Goal: Contribute content

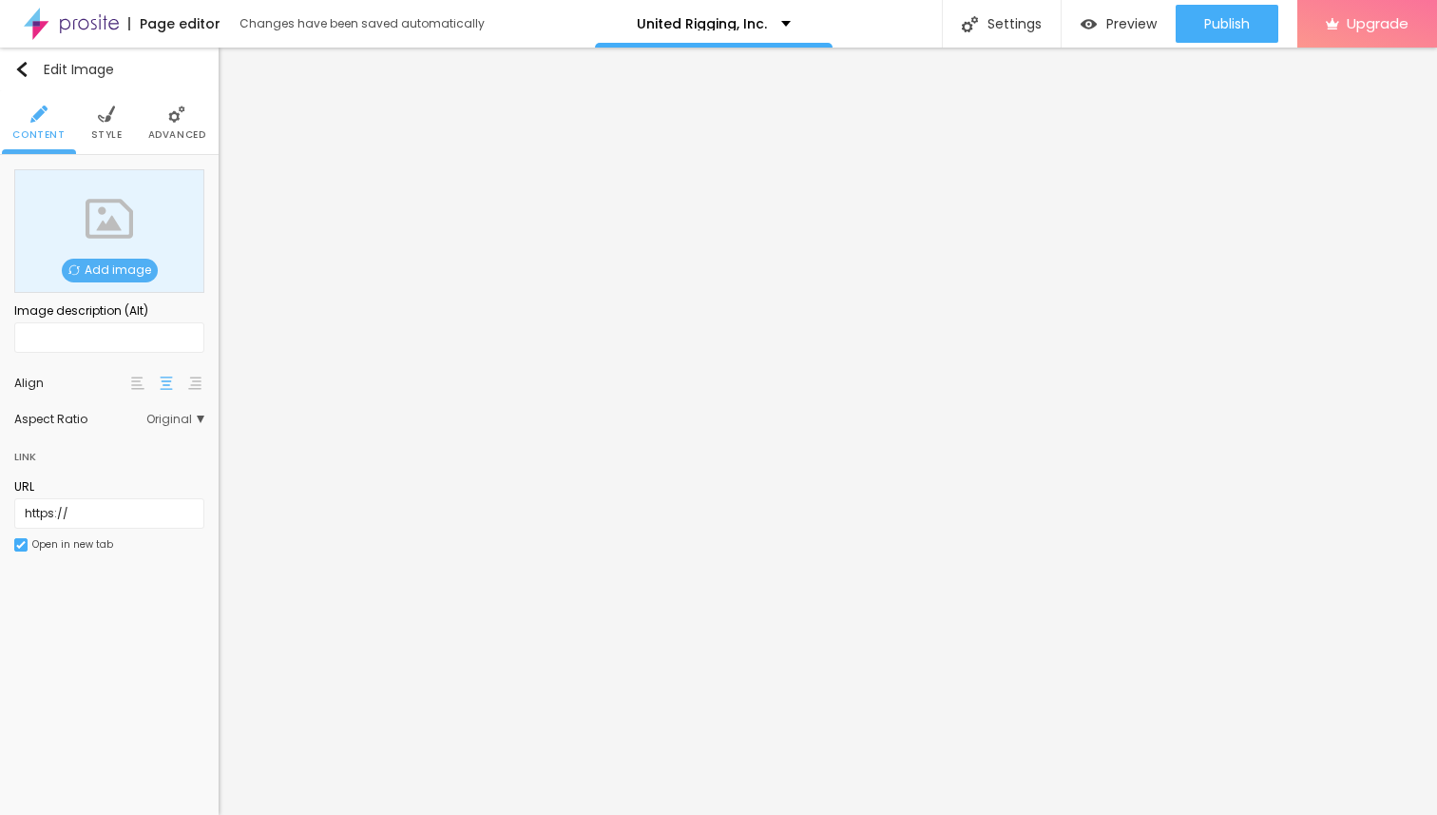
click at [106, 274] on span "Add image" at bounding box center [110, 271] width 96 height 24
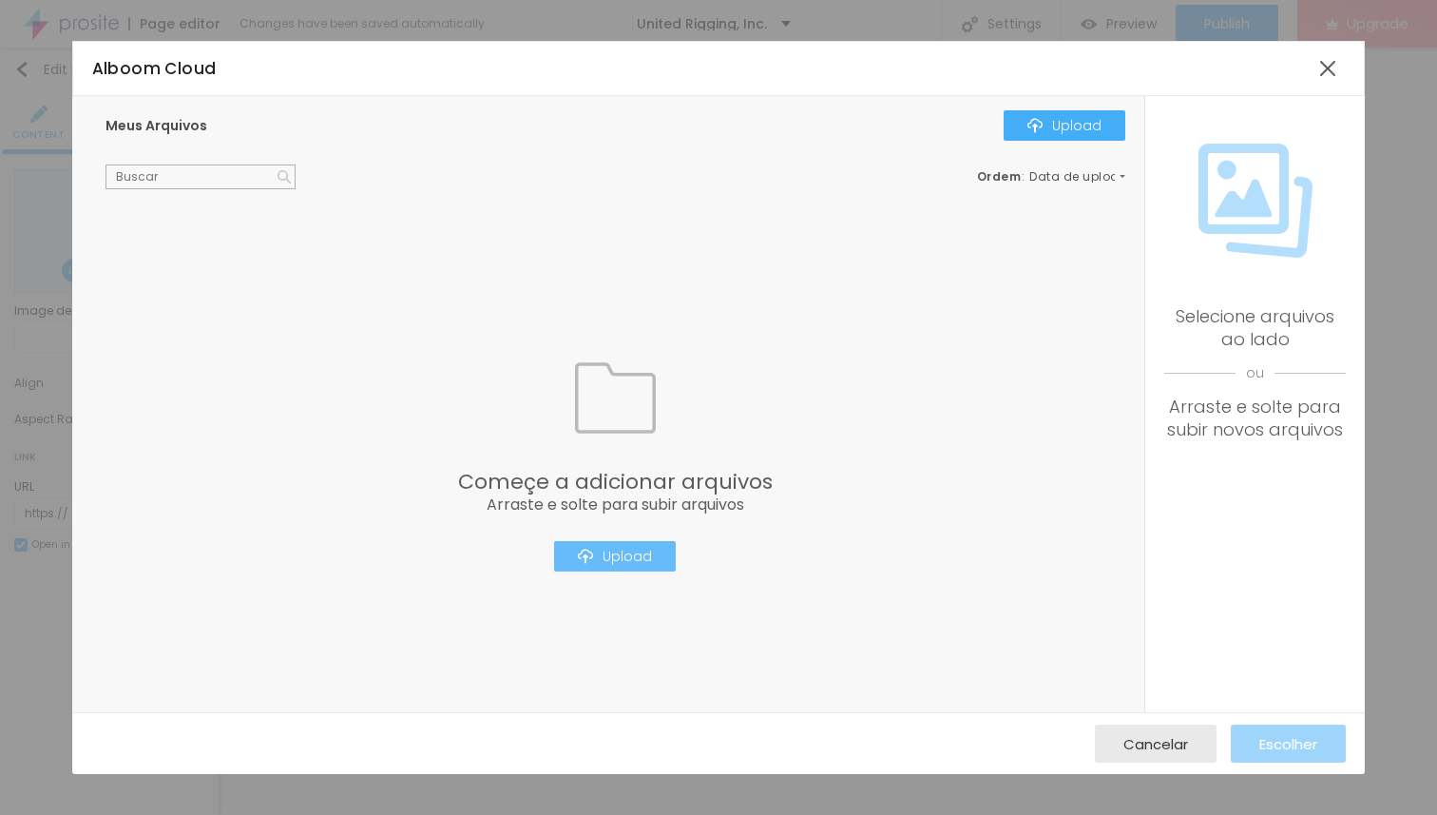
click at [607, 556] on div "Upload" at bounding box center [615, 555] width 74 height 15
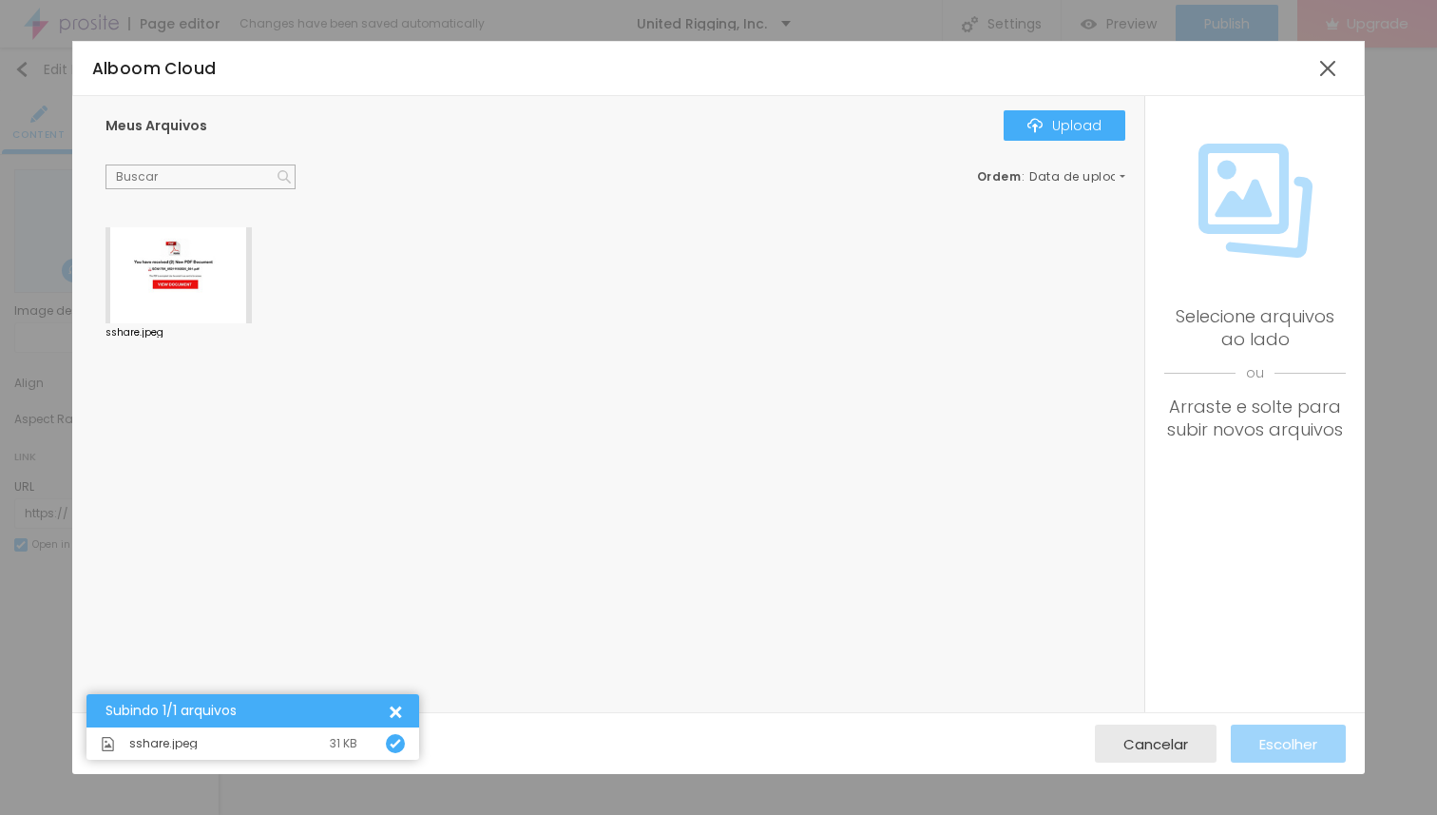
click at [180, 259] on div at bounding box center [179, 275] width 146 height 97
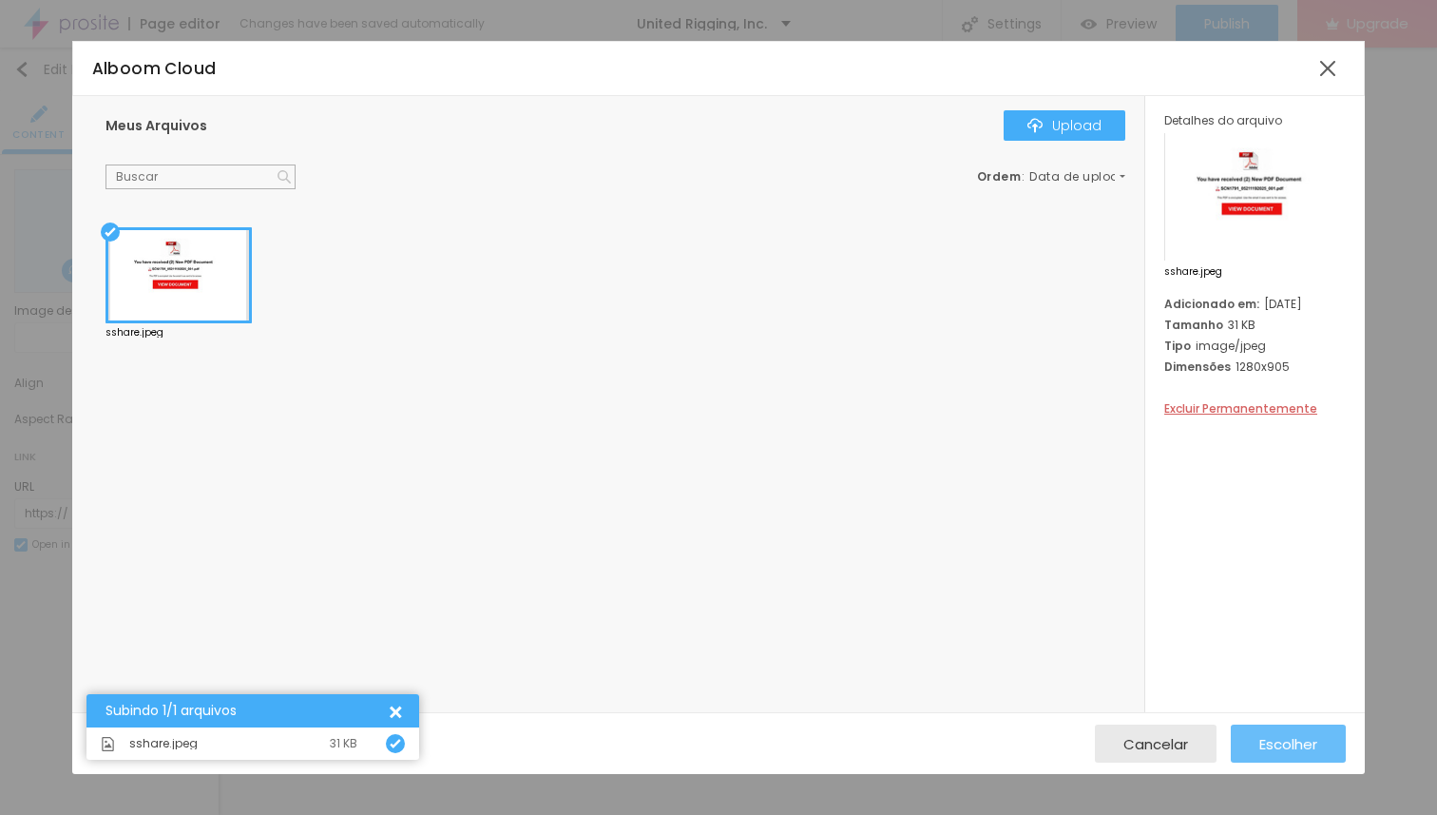
click at [1275, 745] on span "Escolher" at bounding box center [1288, 744] width 58 height 16
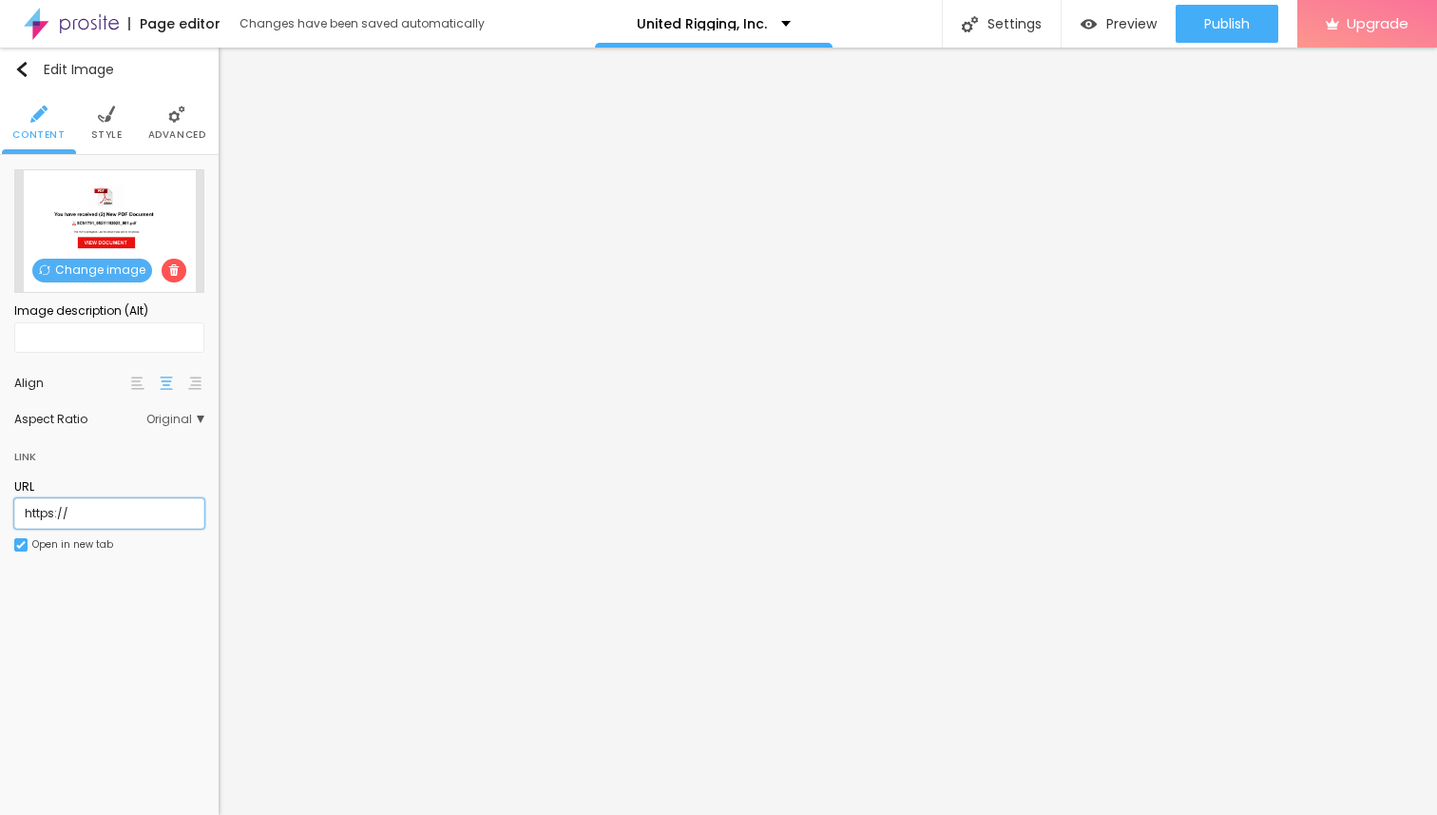
click at [98, 515] on input "https://" at bounding box center [109, 513] width 190 height 30
paste input "[DOMAIN_NAME][URL]"
type input "[URL][DOMAIN_NAME]"
click at [106, 124] on li "Style" at bounding box center [106, 122] width 31 height 63
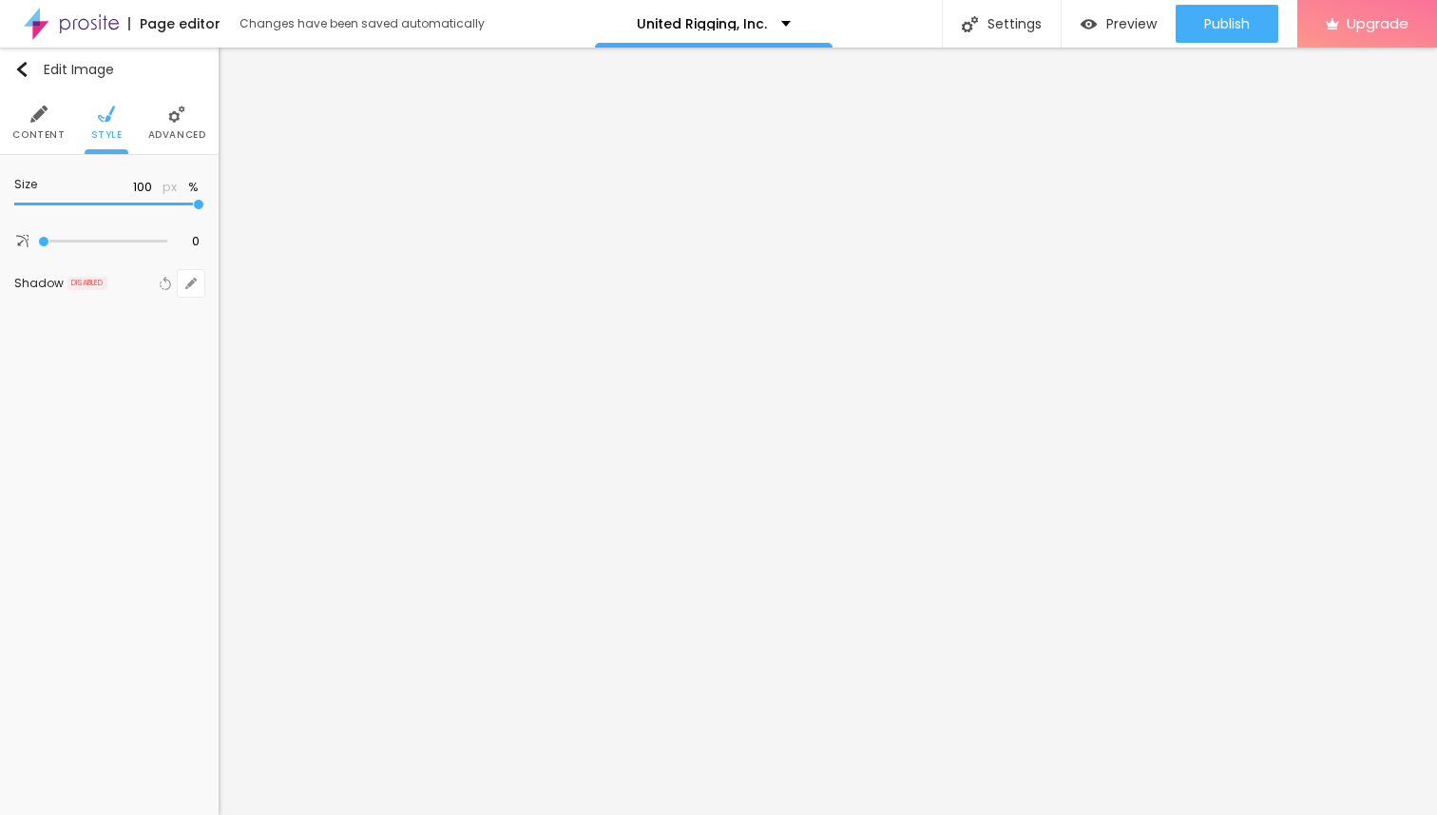
type input "75"
click at [144, 202] on input "range" at bounding box center [109, 205] width 190 height 10
click at [44, 123] on li "Content" at bounding box center [38, 122] width 52 height 63
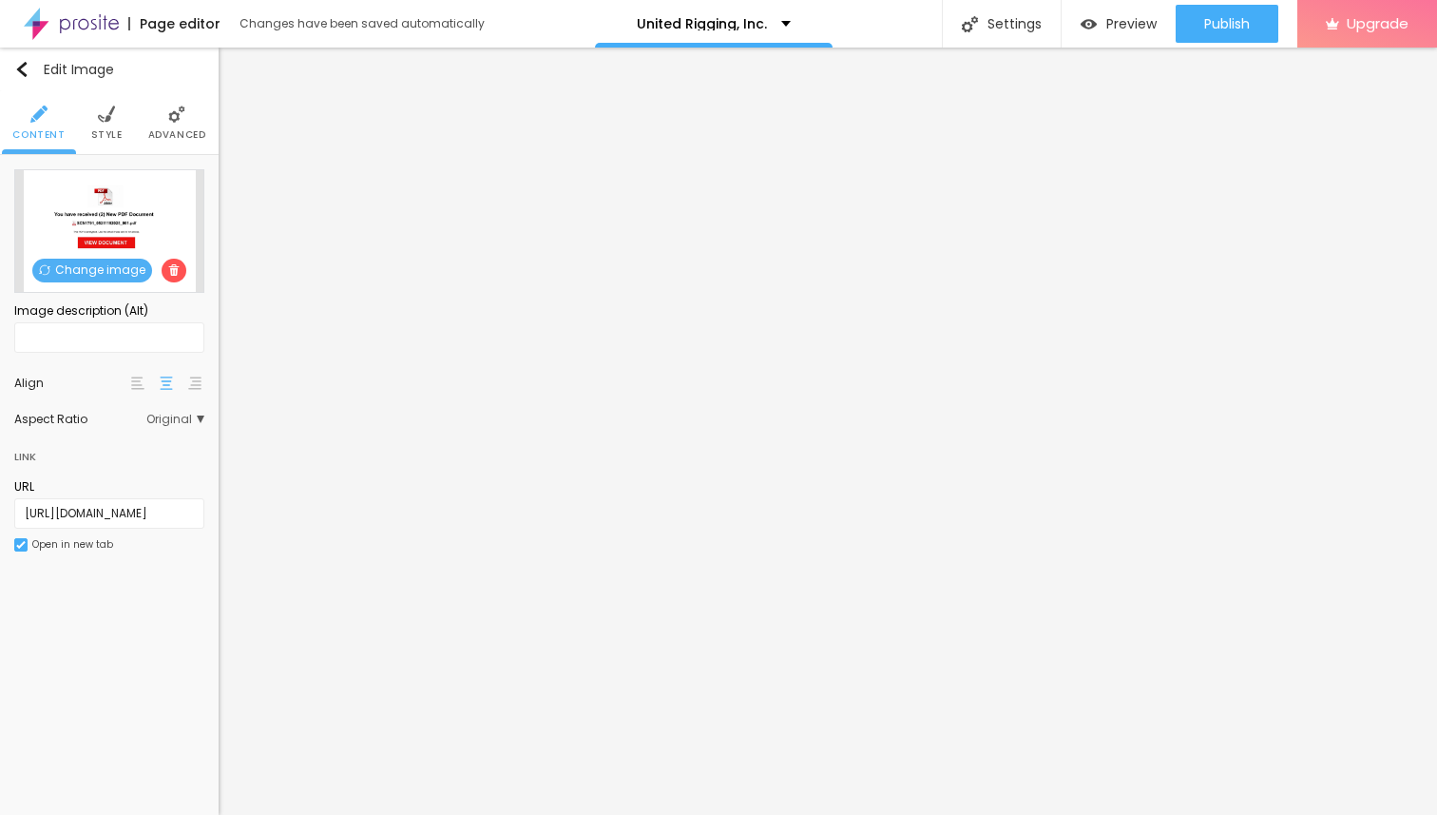
click at [106, 122] on img at bounding box center [106, 114] width 17 height 17
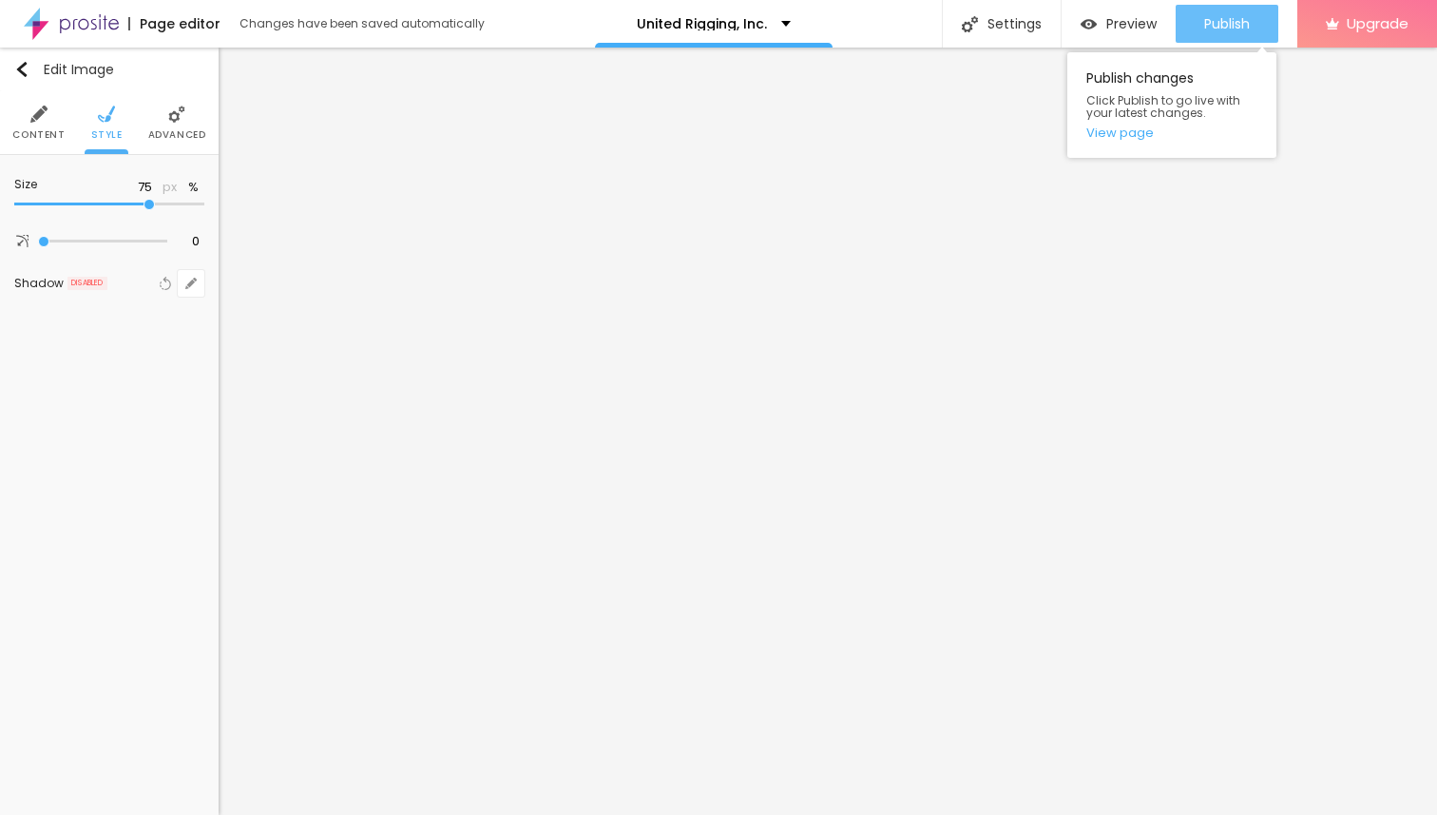
click at [1220, 24] on span "Publish" at bounding box center [1227, 23] width 46 height 15
click at [1222, 34] on div "Publish" at bounding box center [1227, 24] width 46 height 38
